Goal: Information Seeking & Learning: Check status

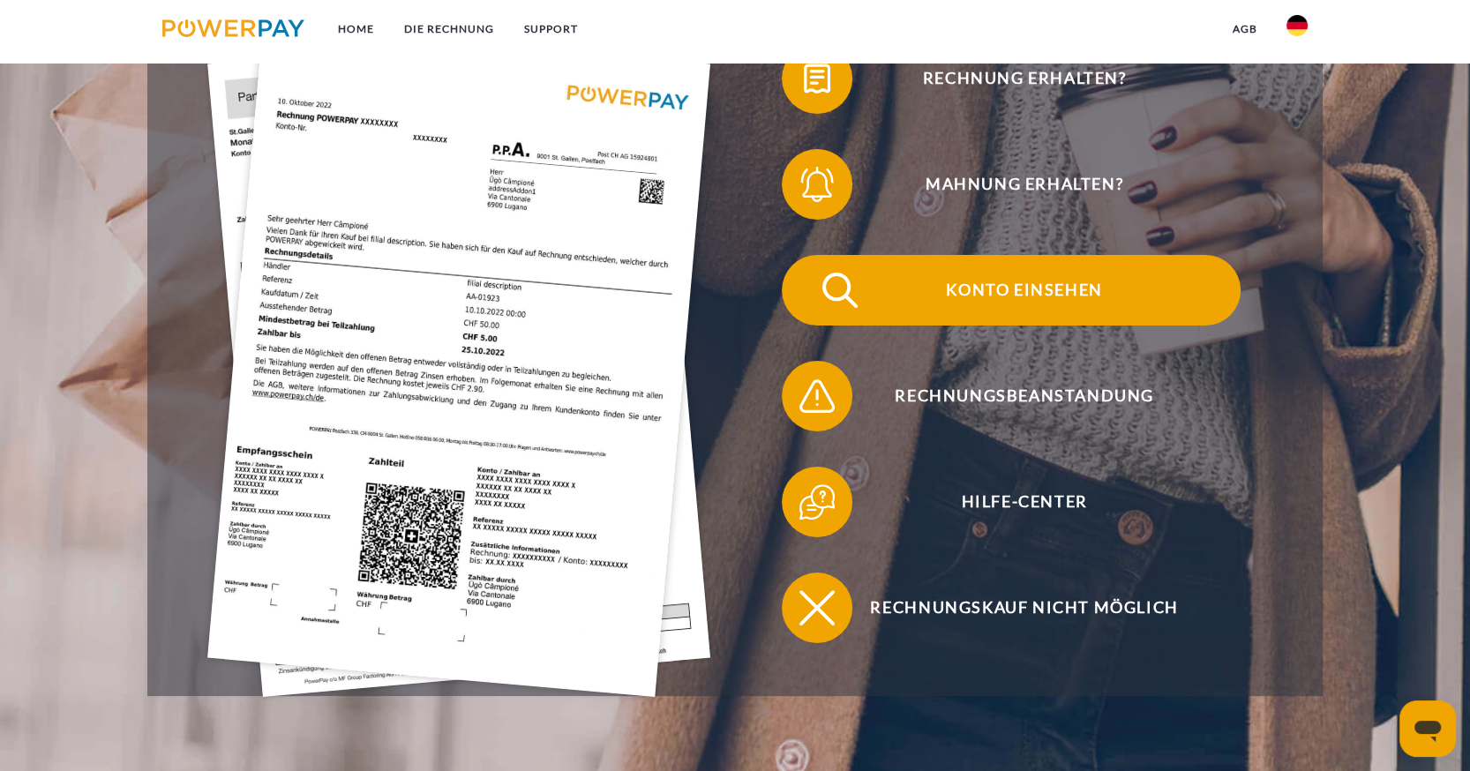
scroll to position [470, 0]
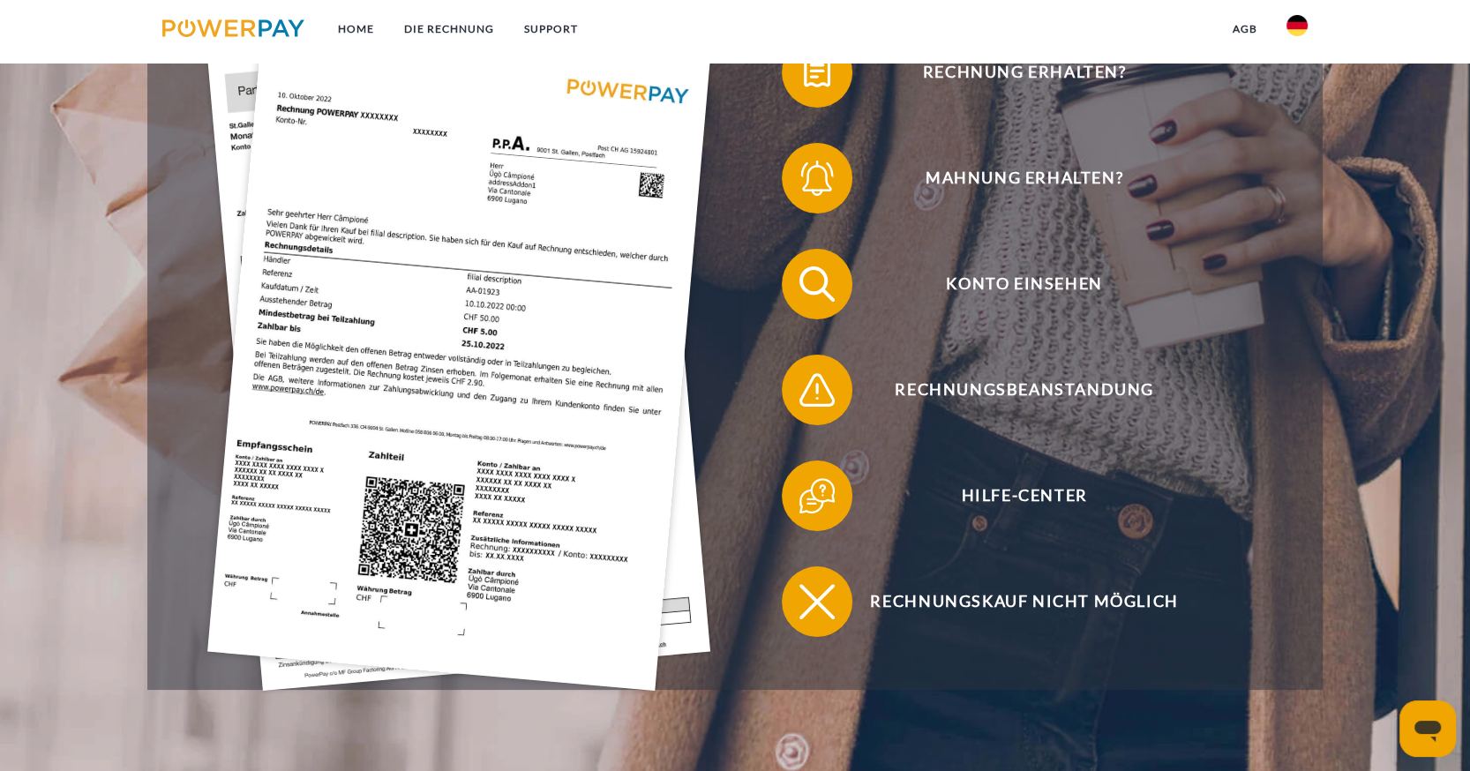
click at [595, 218] on img at bounding box center [458, 355] width 503 height 672
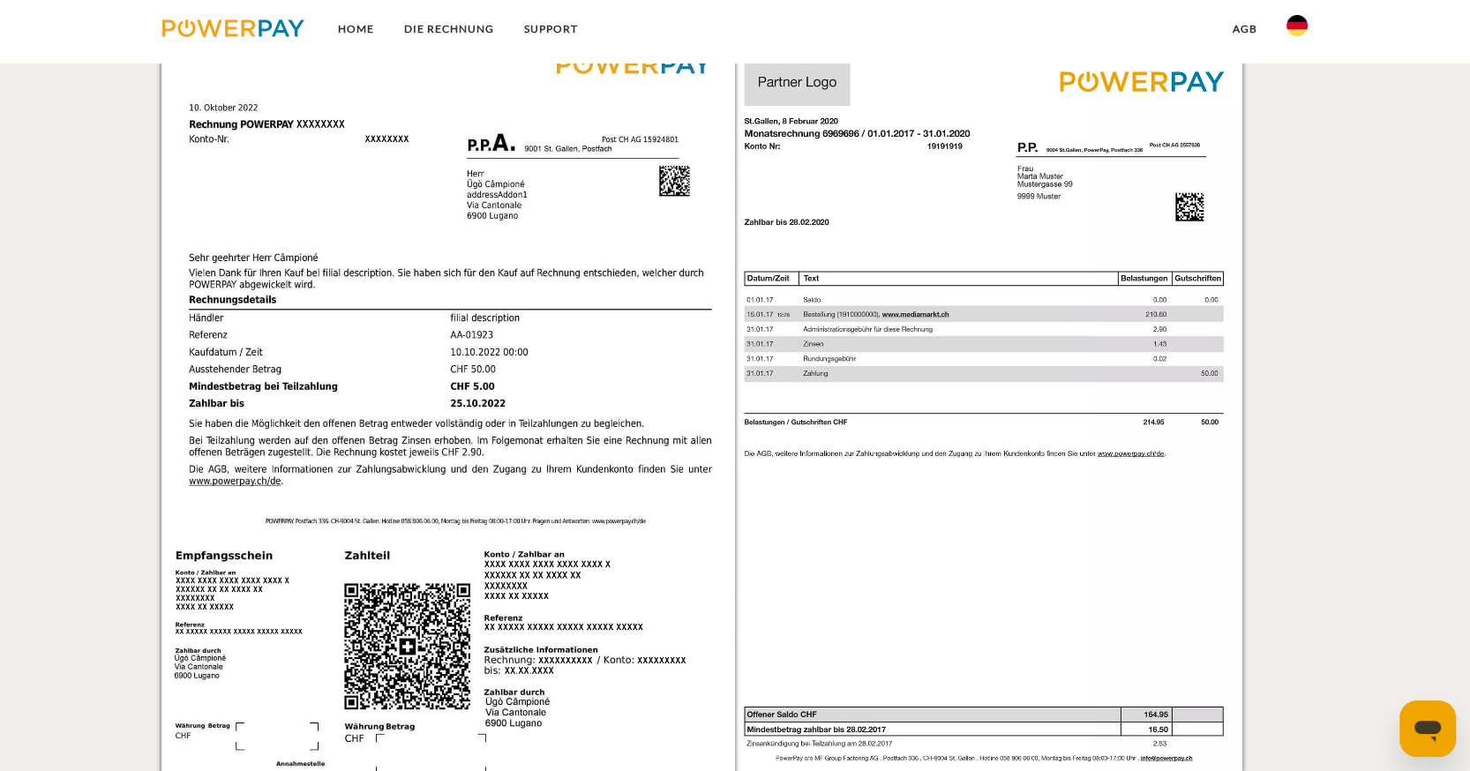
scroll to position [1868, 0]
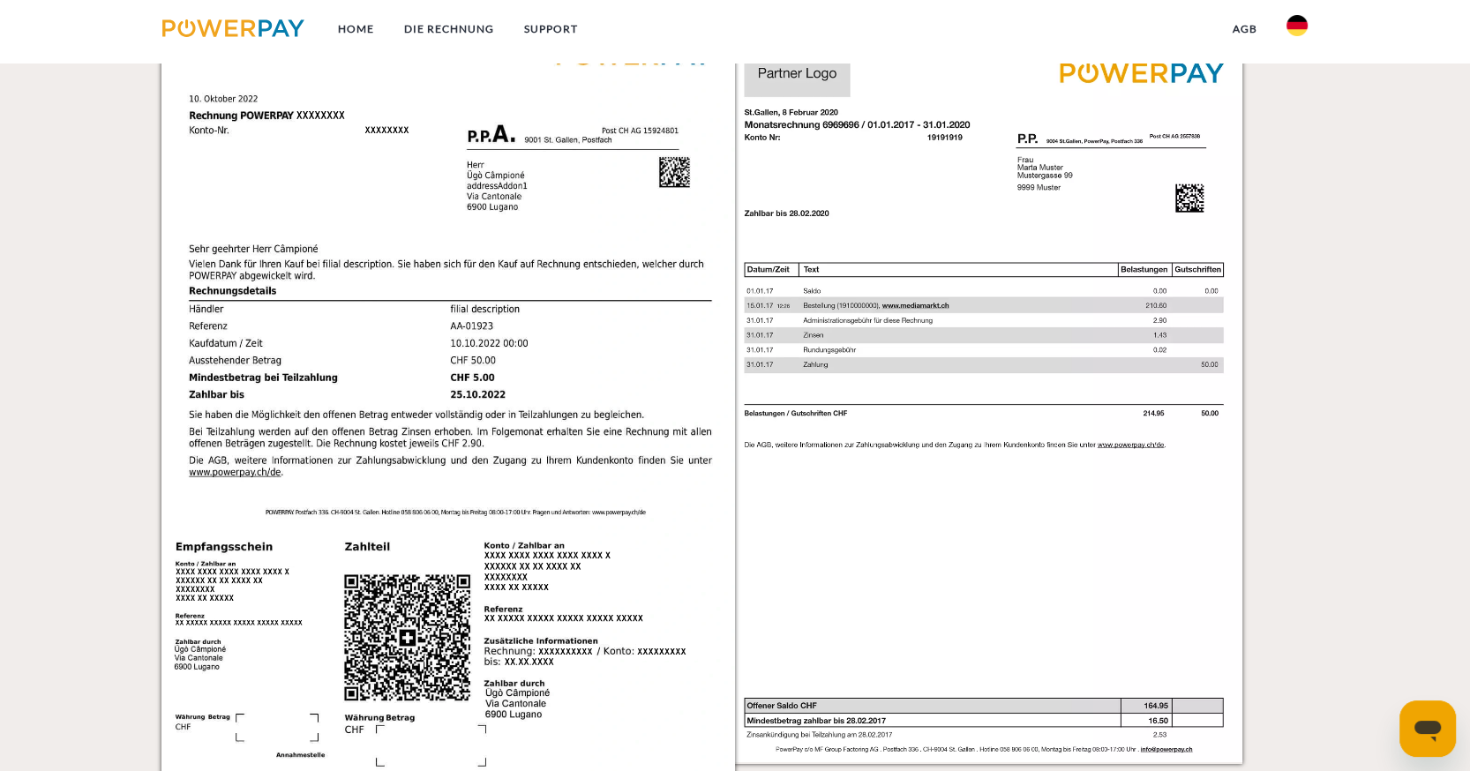
drag, startPoint x: 597, startPoint y: 339, endPoint x: 1342, endPoint y: 510, distance: 764.0
click at [1342, 510] on div "Einzelrechnung Einzelrechnung Rechnungs- und Kontonummer Ihre Rechnungs –und Ko…" at bounding box center [735, 333] width 1470 height 967
click at [590, 380] on img at bounding box center [447, 410] width 573 height 812
drag, startPoint x: 590, startPoint y: 380, endPoint x: 1337, endPoint y: 459, distance: 751.3
click at [1337, 459] on div "Einzelrechnung Einzelrechnung Rechnungs- und Kontonummer Ihre Rechnungs –und Ko…" at bounding box center [735, 333] width 1470 height 967
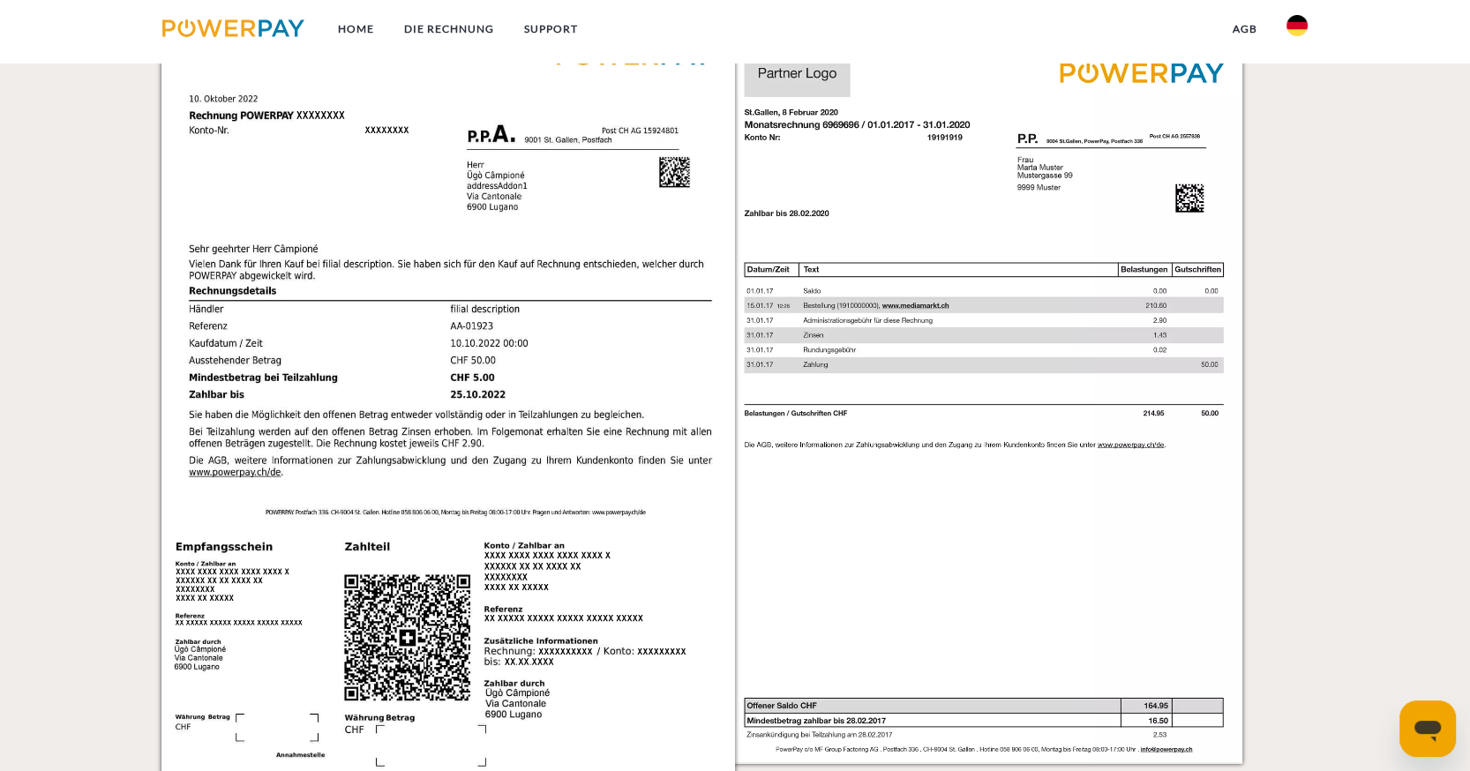
drag, startPoint x: 318, startPoint y: 196, endPoint x: 1379, endPoint y: 451, distance: 1091.4
click at [1379, 451] on div "Einzelrechnung Einzelrechnung Rechnungs- und Kontonummer Ihre Rechnungs –und Ko…" at bounding box center [735, 333] width 1470 height 967
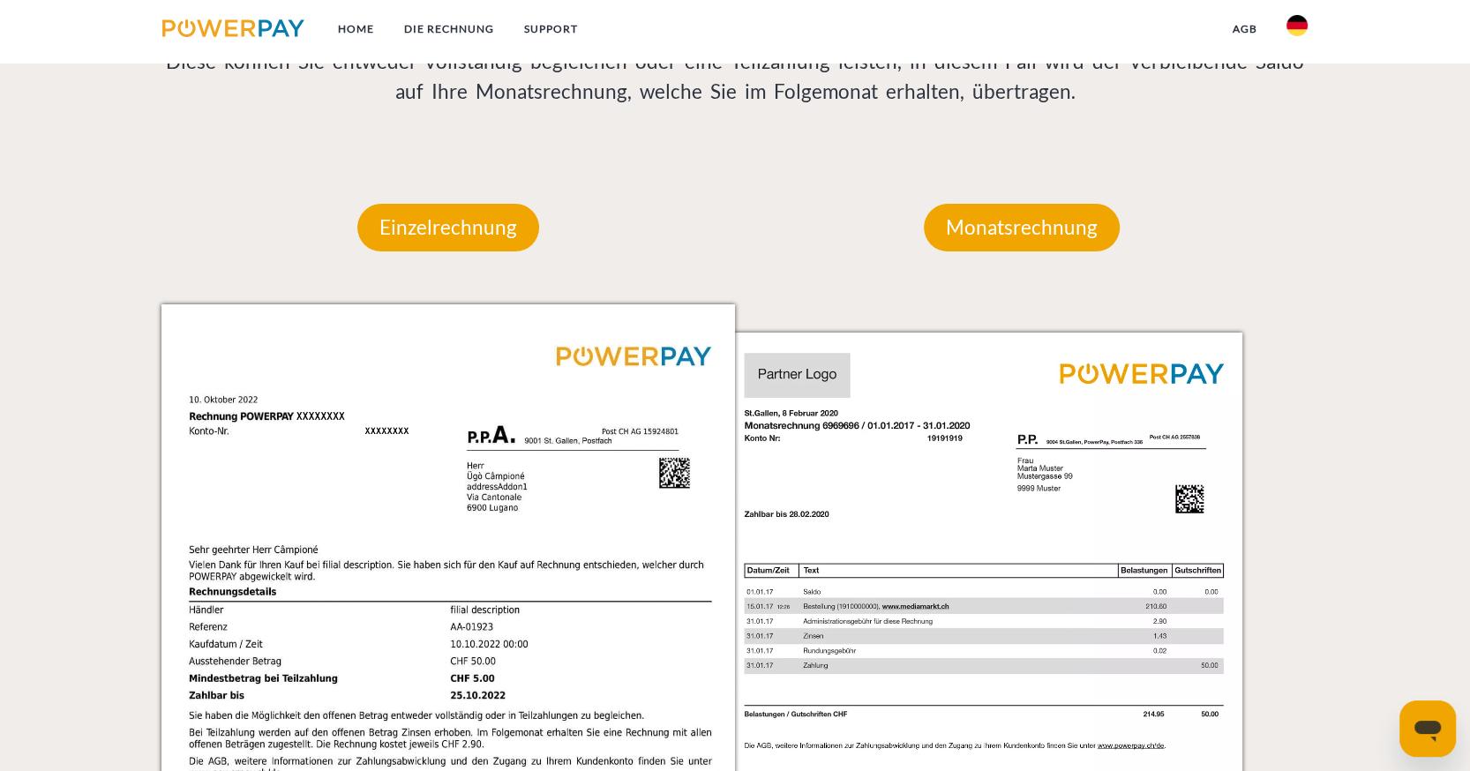
scroll to position [1574, 0]
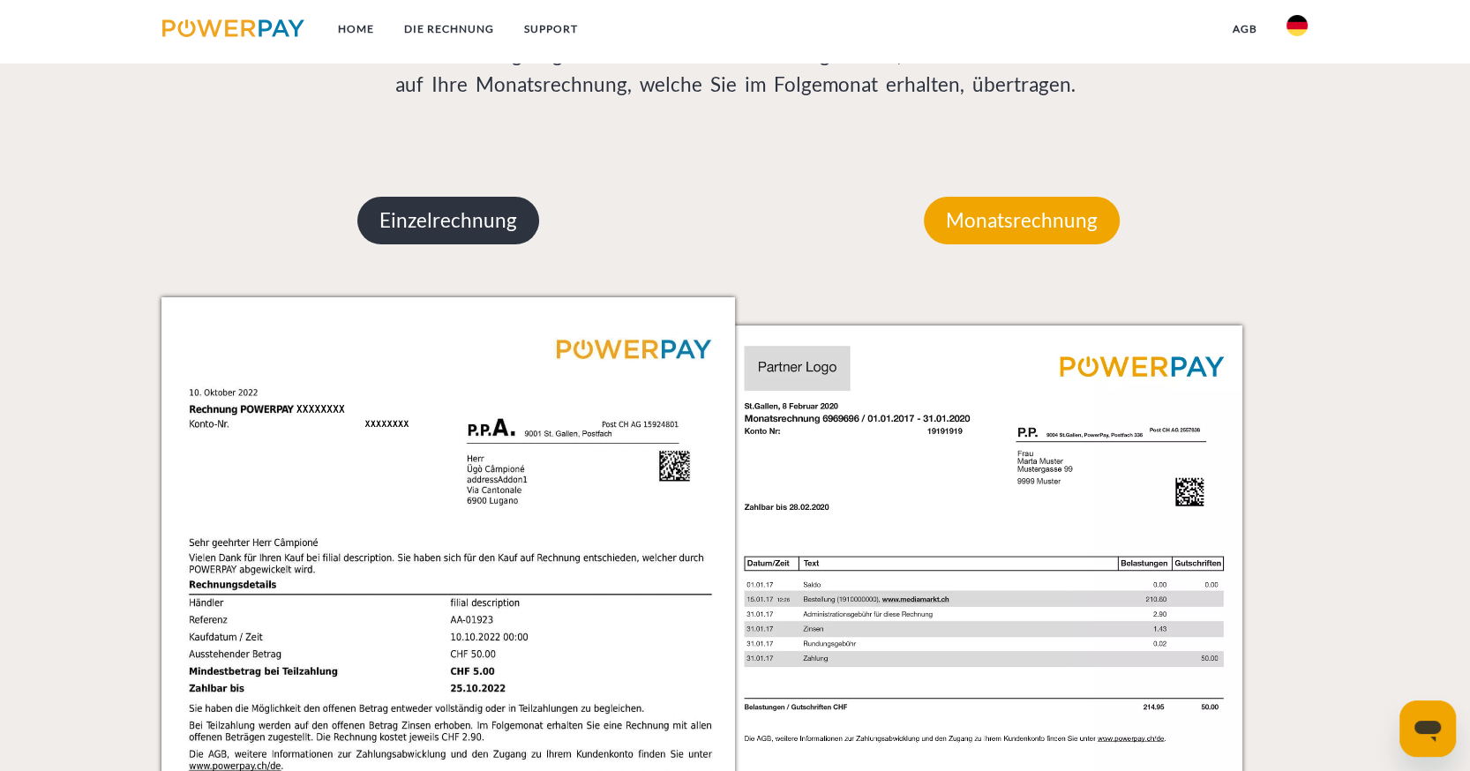
click at [412, 221] on p "Einzelrechnung" at bounding box center [448, 221] width 182 height 48
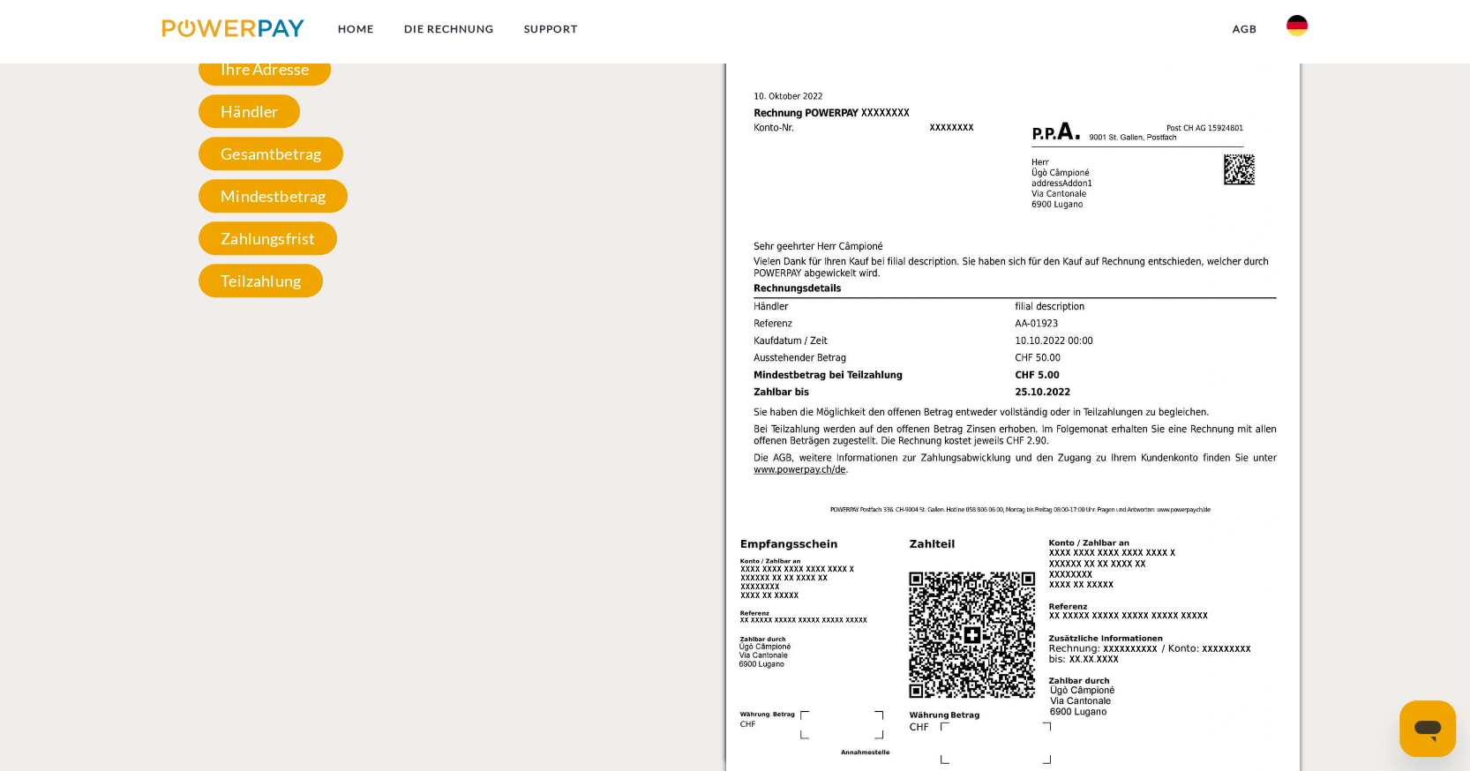
scroll to position [1897, 0]
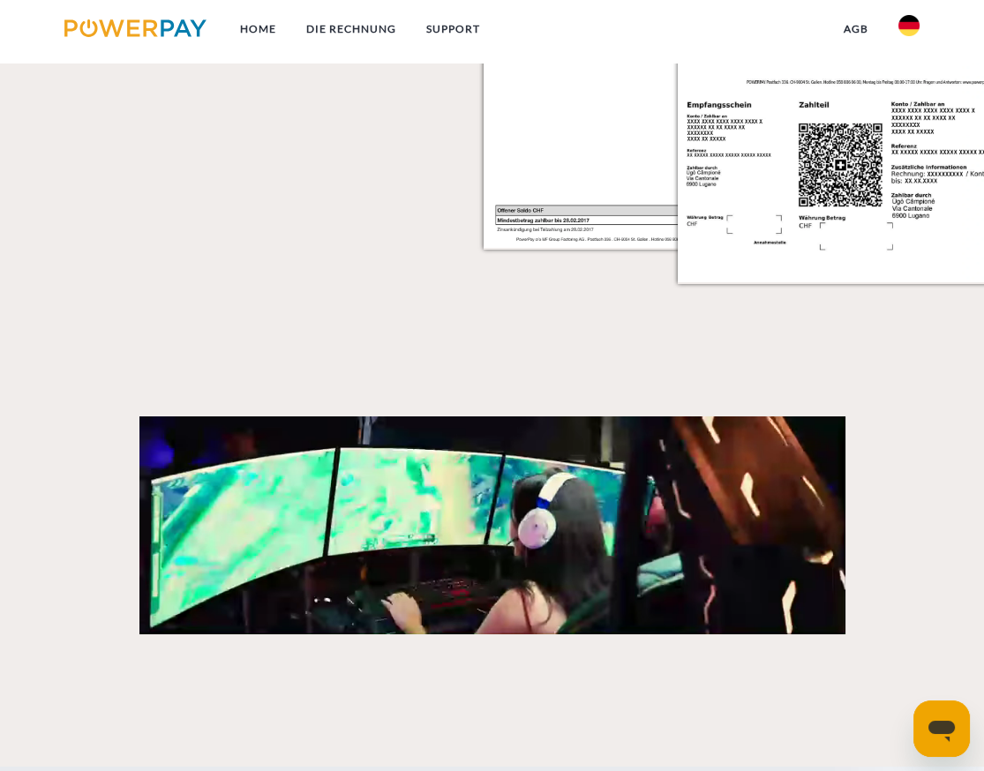
click at [935, 408] on div at bounding box center [492, 459] width 984 height 350
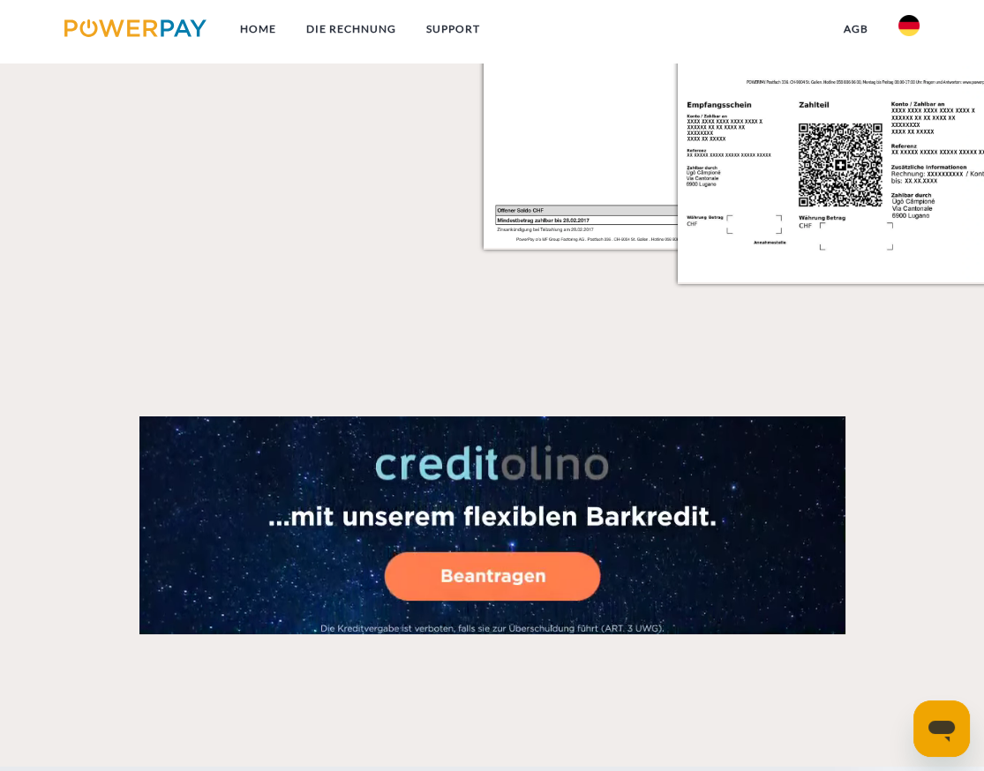
click at [879, 329] on div at bounding box center [492, 459] width 787 height 350
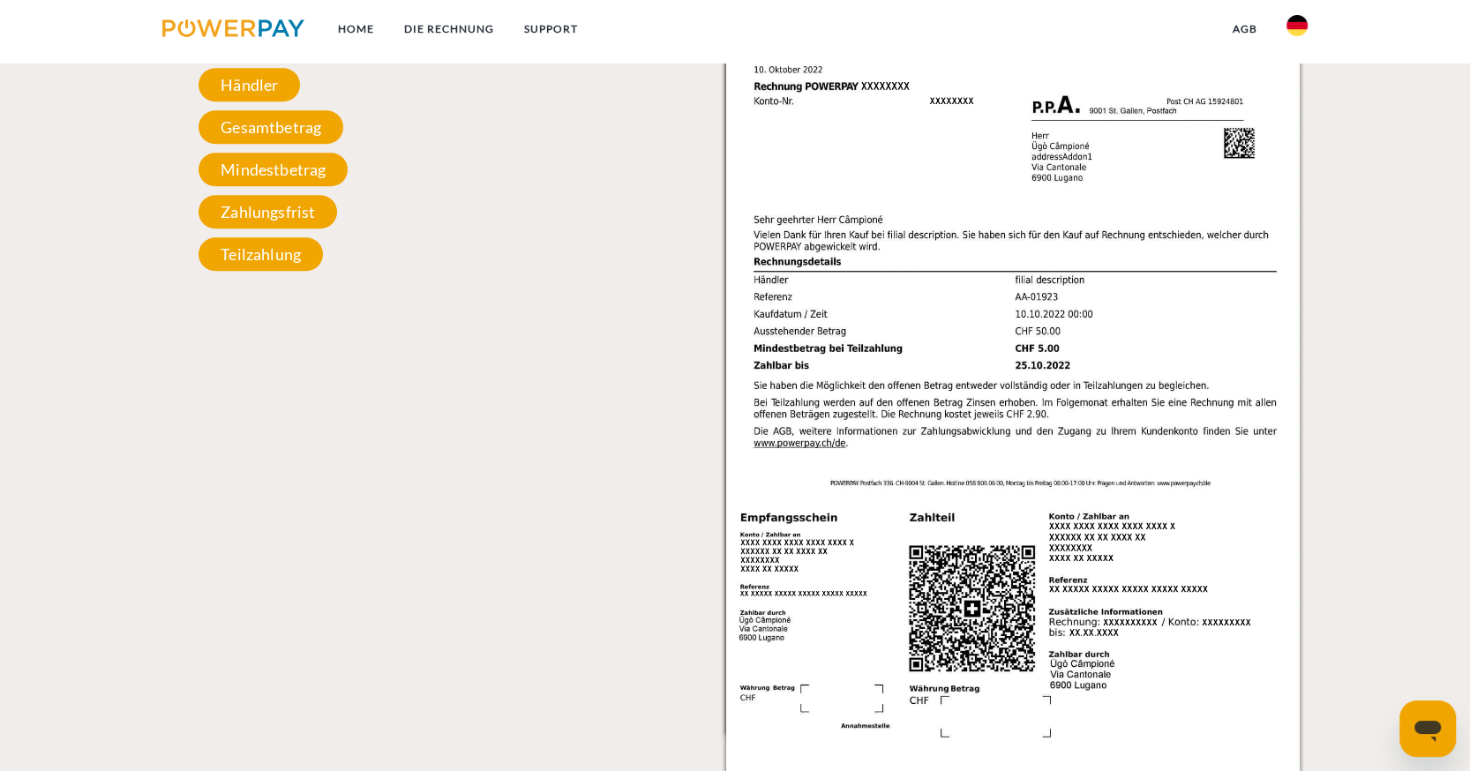
drag, startPoint x: 1250, startPoint y: 520, endPoint x: 1386, endPoint y: 591, distance: 153.1
click at [1386, 591] on div "Einzelrechnung Einzelrechnung Rechnungs- und Kontonummer Ihre Rechnungs –und Ko…" at bounding box center [735, 304] width 1470 height 967
click at [1238, 555] on img at bounding box center [1012, 380] width 573 height 812
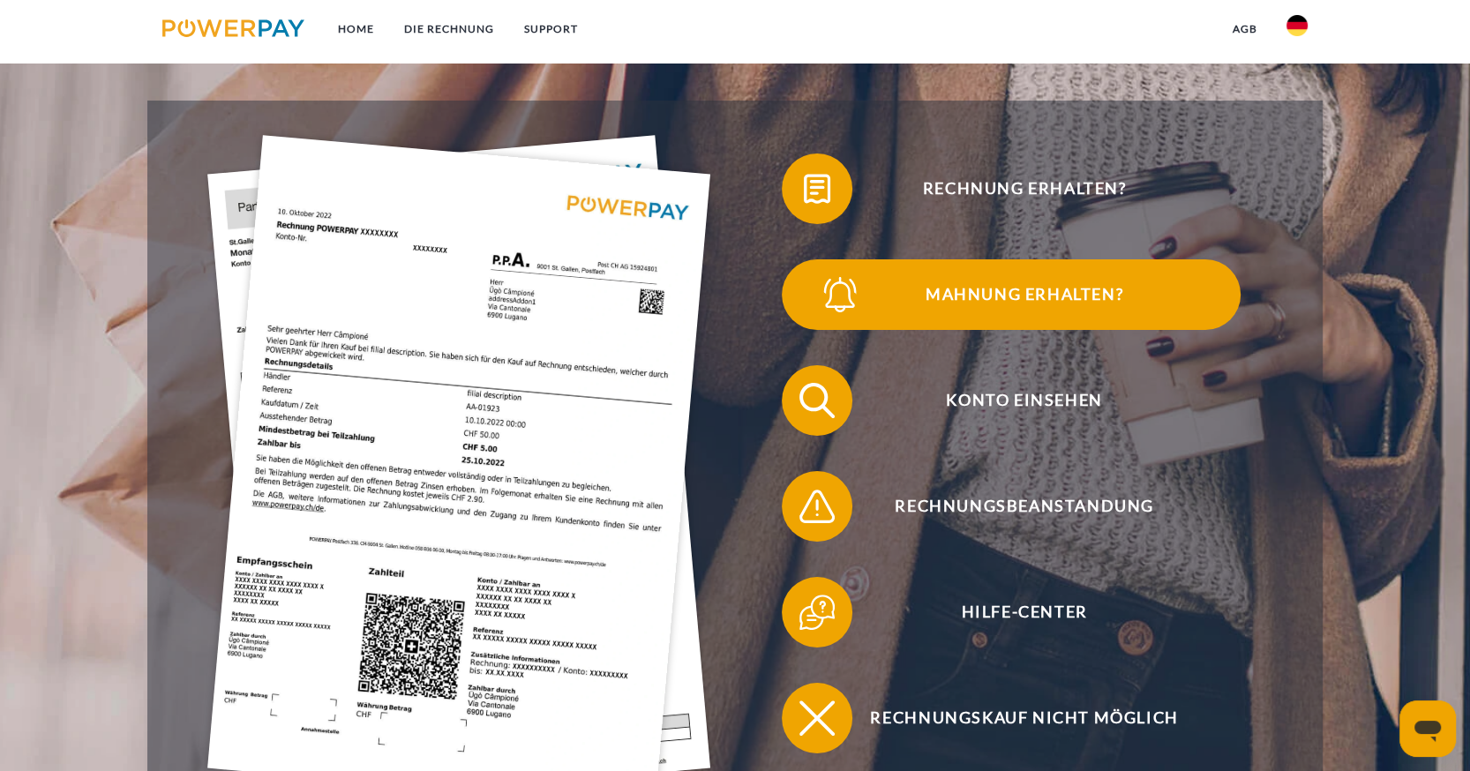
scroll to position [353, 0]
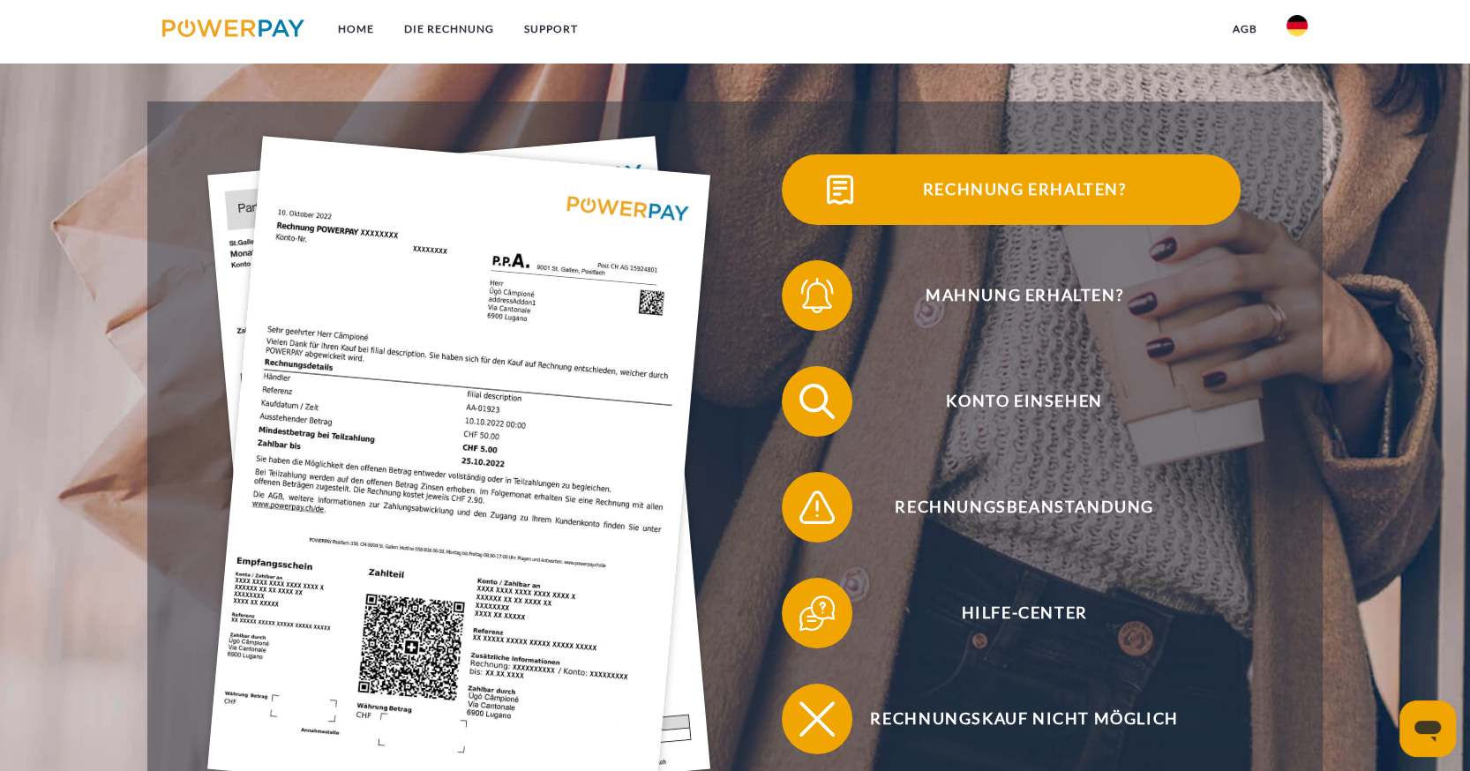
click at [1004, 187] on span "Rechnung erhalten?" at bounding box center [1024, 189] width 432 height 71
